Goal: Transaction & Acquisition: Subscribe to service/newsletter

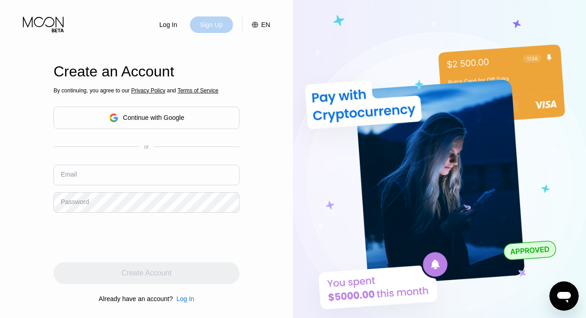
click at [215, 25] on div "Sign Up" at bounding box center [211, 24] width 25 height 9
click at [122, 124] on div "Continue with Google" at bounding box center [147, 118] width 76 height 14
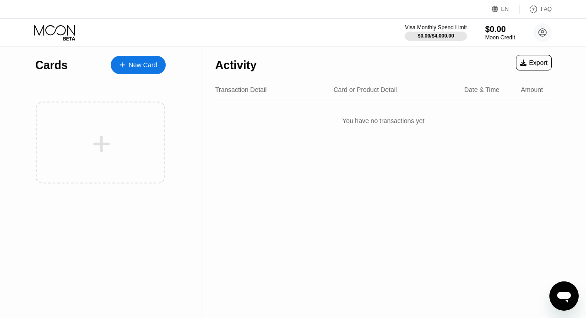
click at [141, 68] on div "New Card" at bounding box center [143, 65] width 28 height 8
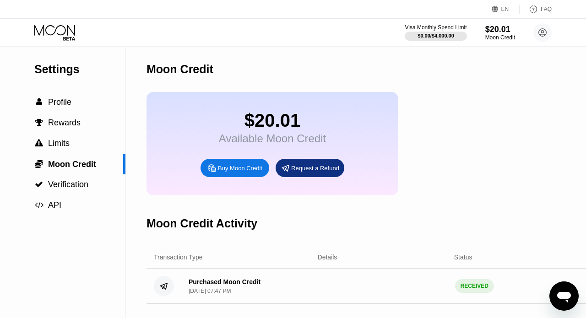
click at [66, 26] on icon at bounding box center [55, 33] width 43 height 16
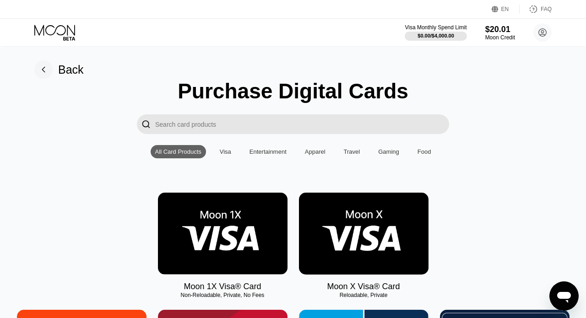
click at [358, 232] on img at bounding box center [364, 234] width 130 height 82
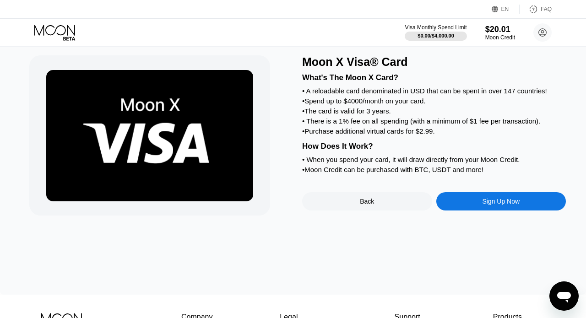
scroll to position [26, 0]
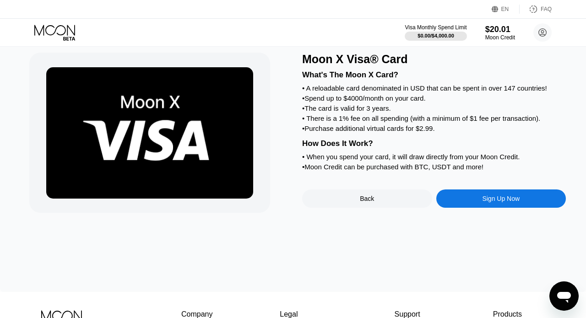
click at [475, 205] on div "Sign Up Now" at bounding box center [501, 199] width 130 height 18
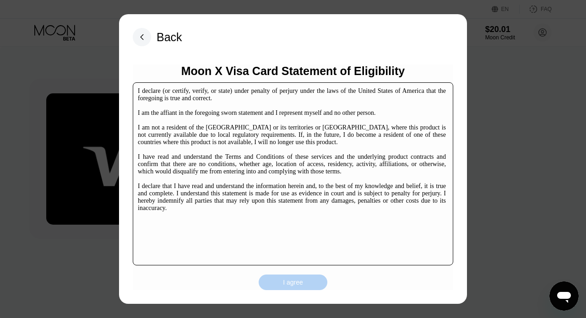
click at [280, 277] on div "I agree" at bounding box center [293, 283] width 69 height 16
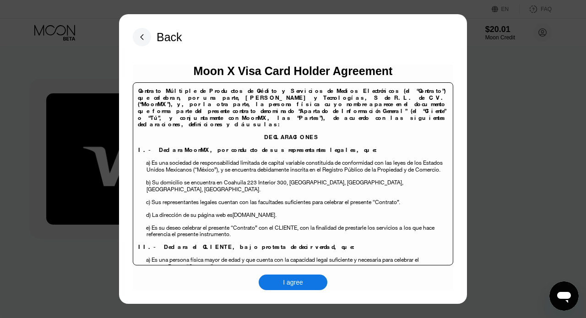
click at [290, 275] on div "I agree" at bounding box center [293, 283] width 69 height 16
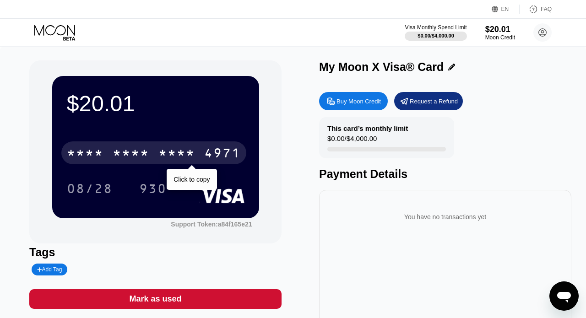
click at [135, 152] on div "* * * *" at bounding box center [131, 154] width 37 height 15
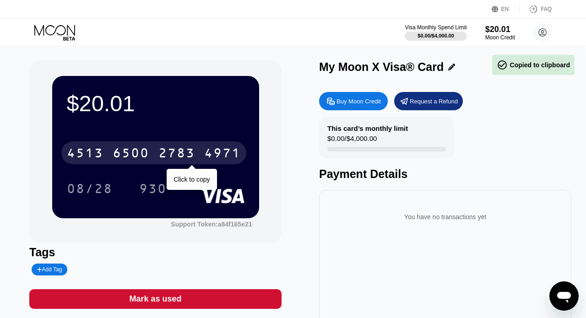
click at [135, 152] on div "6500" at bounding box center [131, 154] width 37 height 15
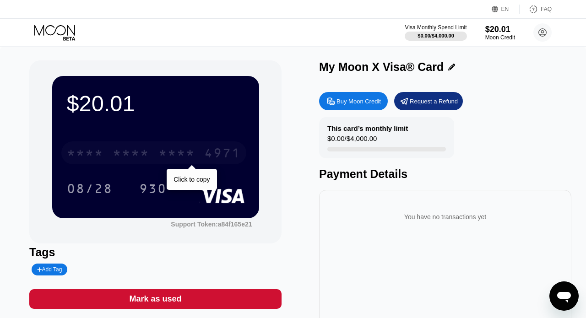
click at [119, 158] on div "* * * *" at bounding box center [131, 154] width 37 height 15
